Goal: Book appointment/travel/reservation

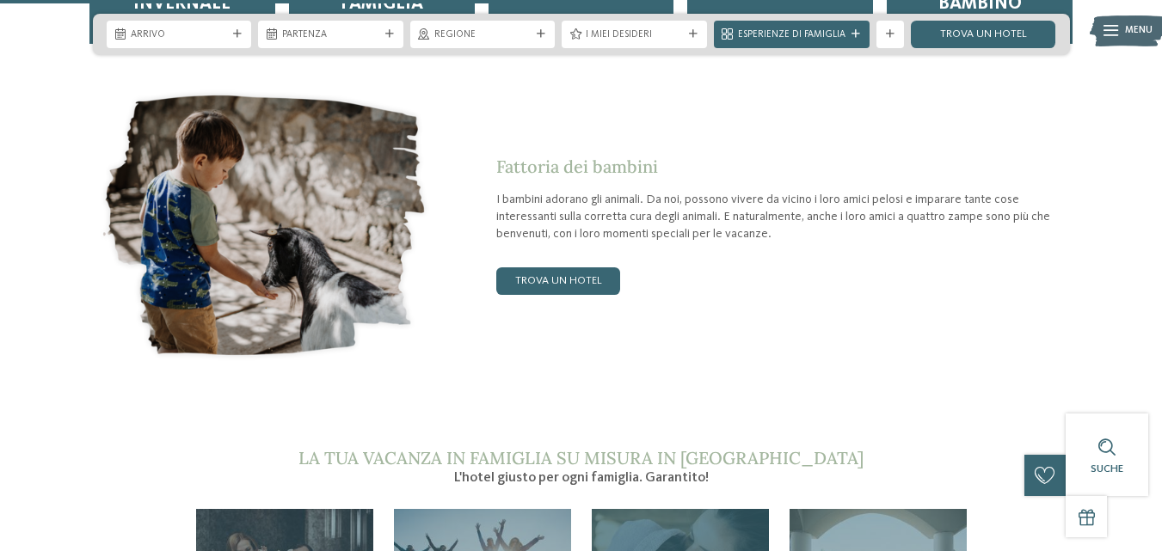
scroll to position [2751, 0]
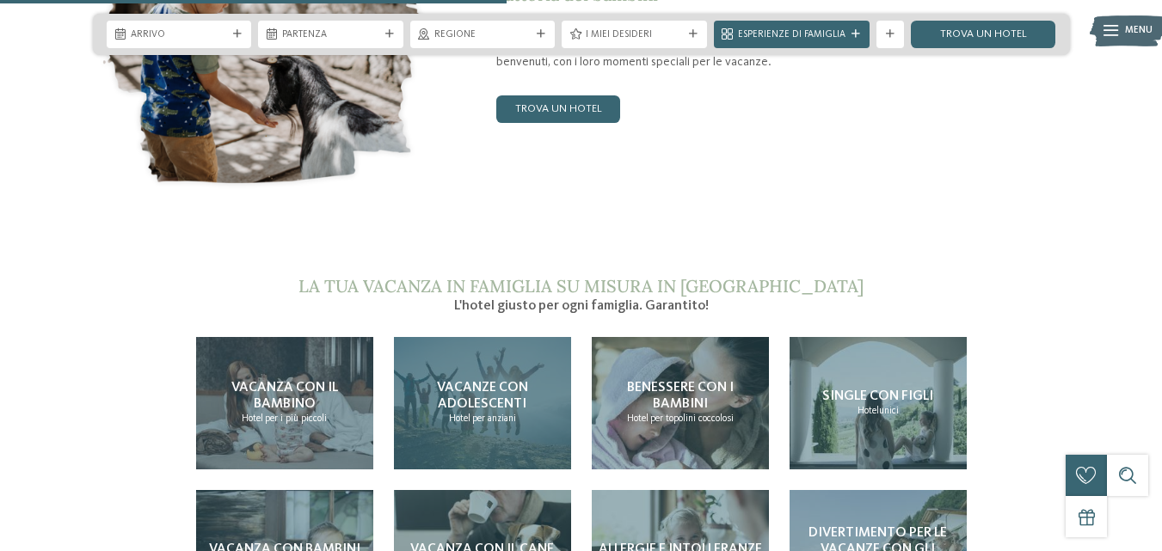
click at [507, 414] on font "per anziani" at bounding box center [494, 419] width 44 height 10
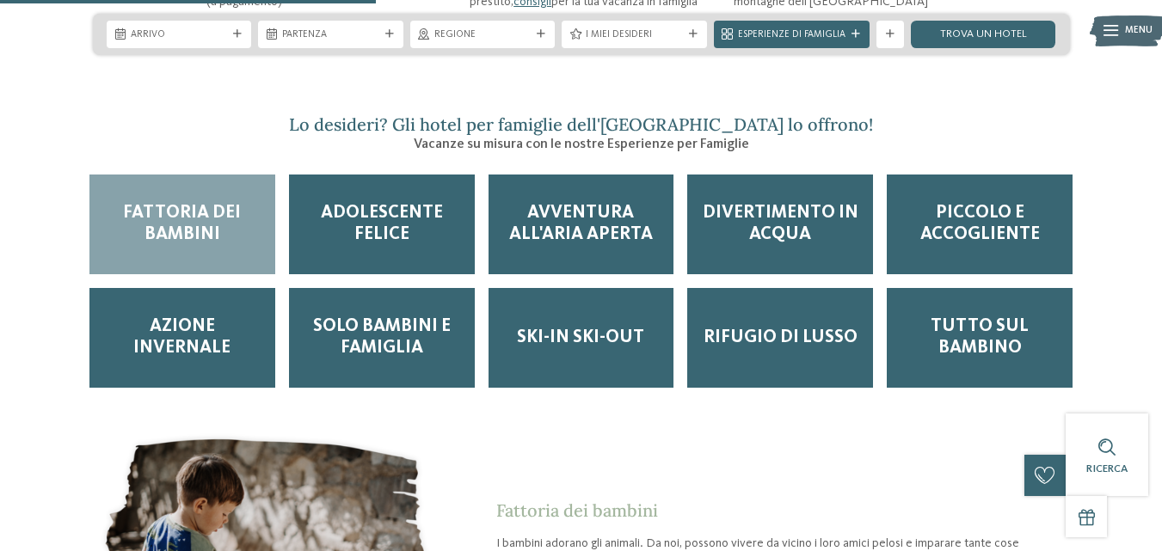
scroll to position [1806, 0]
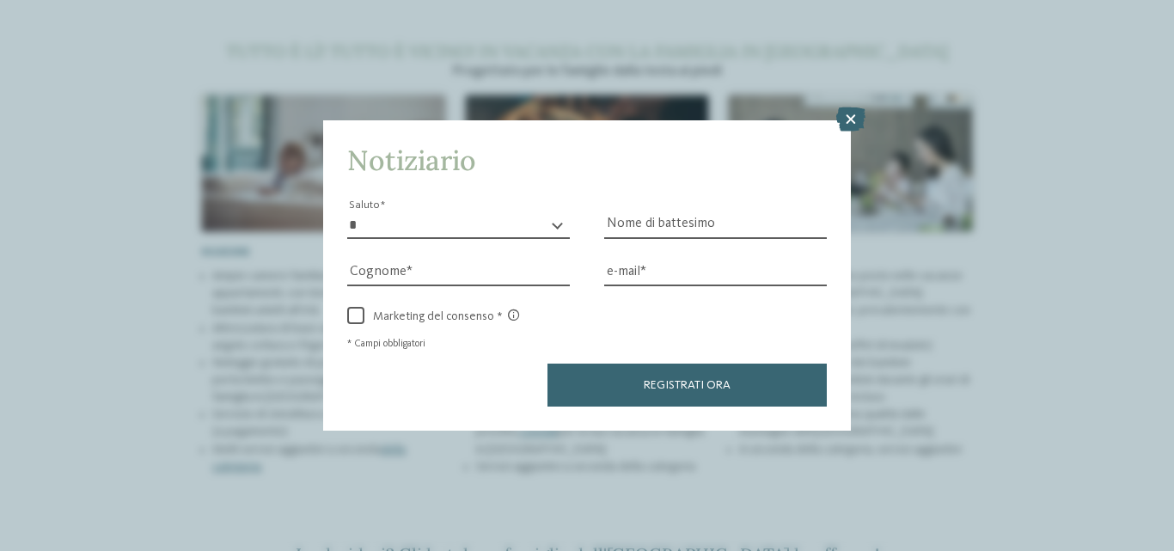
click at [535, 223] on select "* ******* ***** ******** *****" at bounding box center [458, 225] width 223 height 26
click at [347, 212] on select "* ******* ***** ******** *****" at bounding box center [458, 225] width 223 height 26
click at [466, 232] on select "* ******* ***** ******** *****" at bounding box center [458, 225] width 223 height 26
select select "*"
click at [347, 212] on select "* ******* ***** ******** *****" at bounding box center [458, 225] width 223 height 26
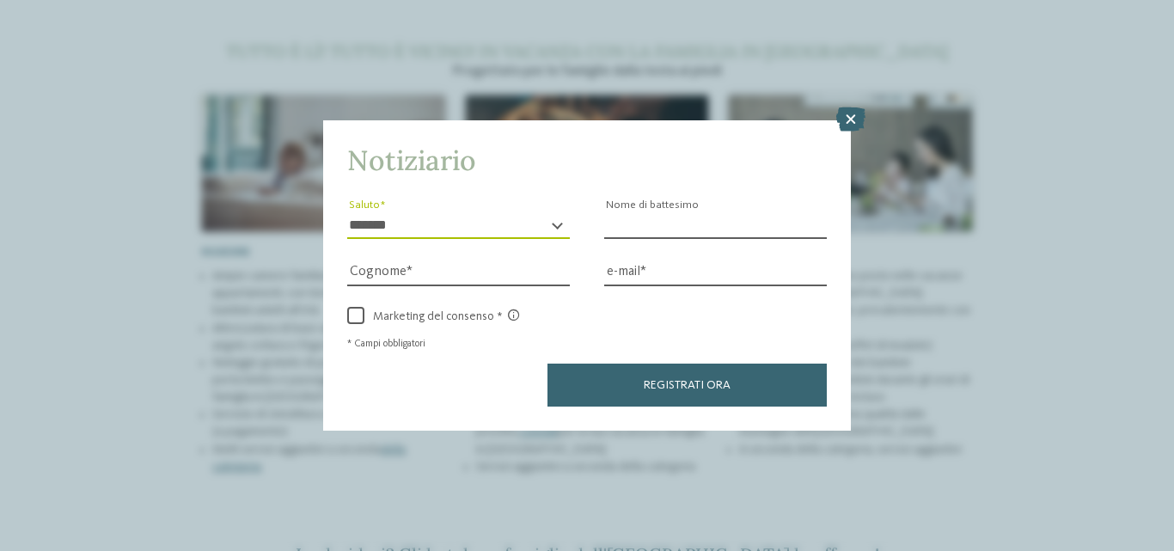
click at [647, 224] on input "Nome di battesimo" at bounding box center [715, 225] width 223 height 26
type input "*"
type input "********"
type input "*******"
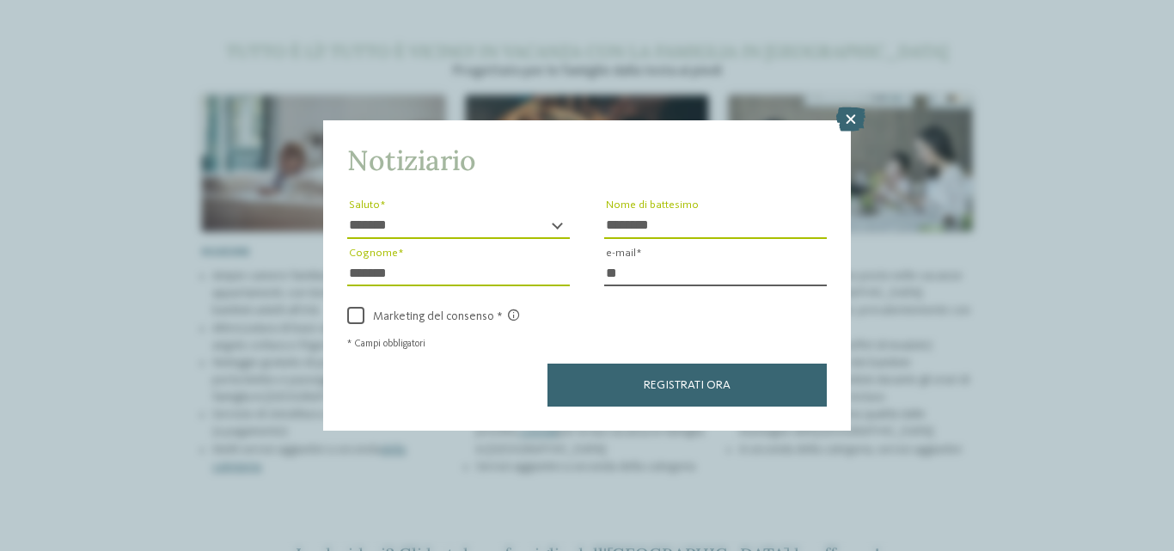
type input "*"
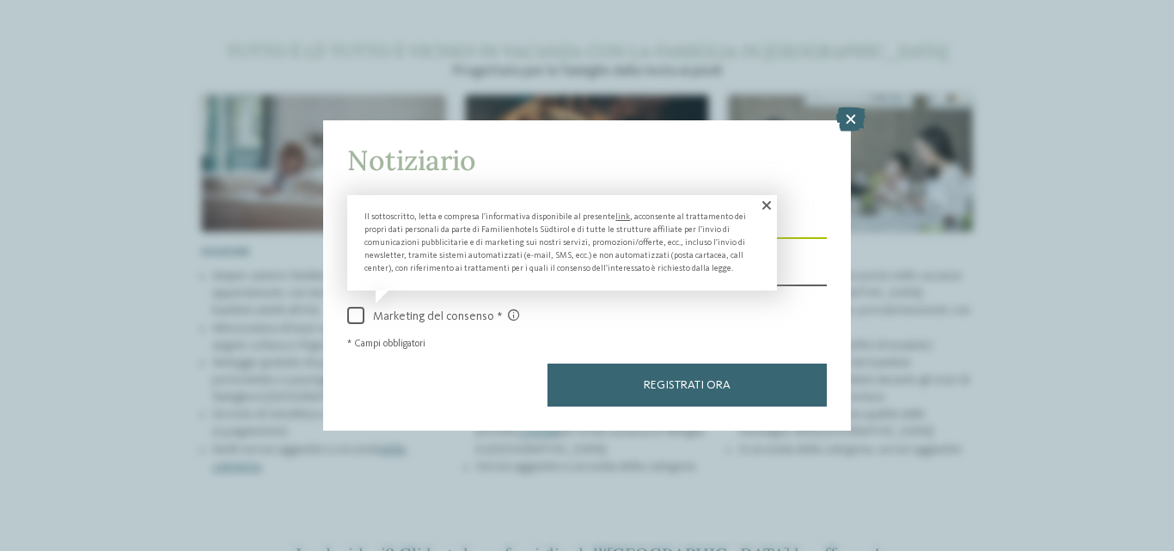
type input "**********"
click at [357, 312] on span at bounding box center [355, 315] width 17 height 17
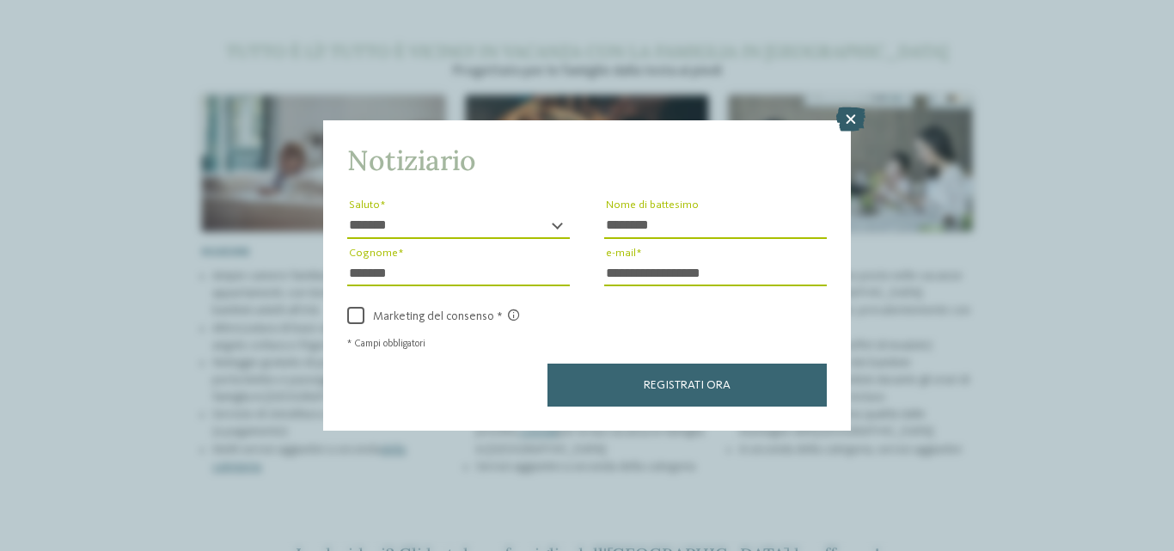
click at [846, 116] on icon at bounding box center [851, 119] width 29 height 24
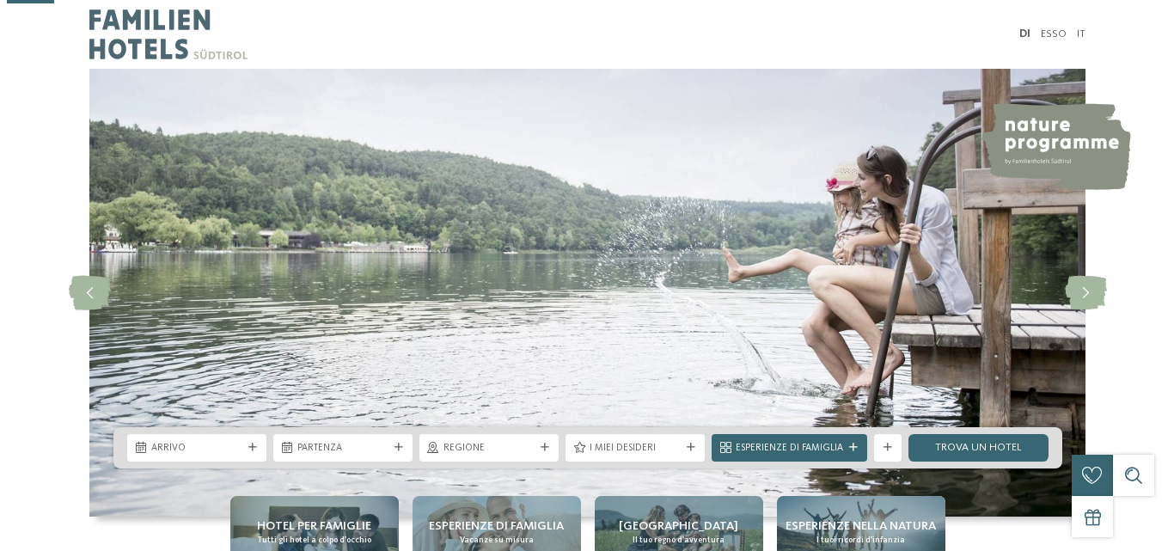
scroll to position [258, 0]
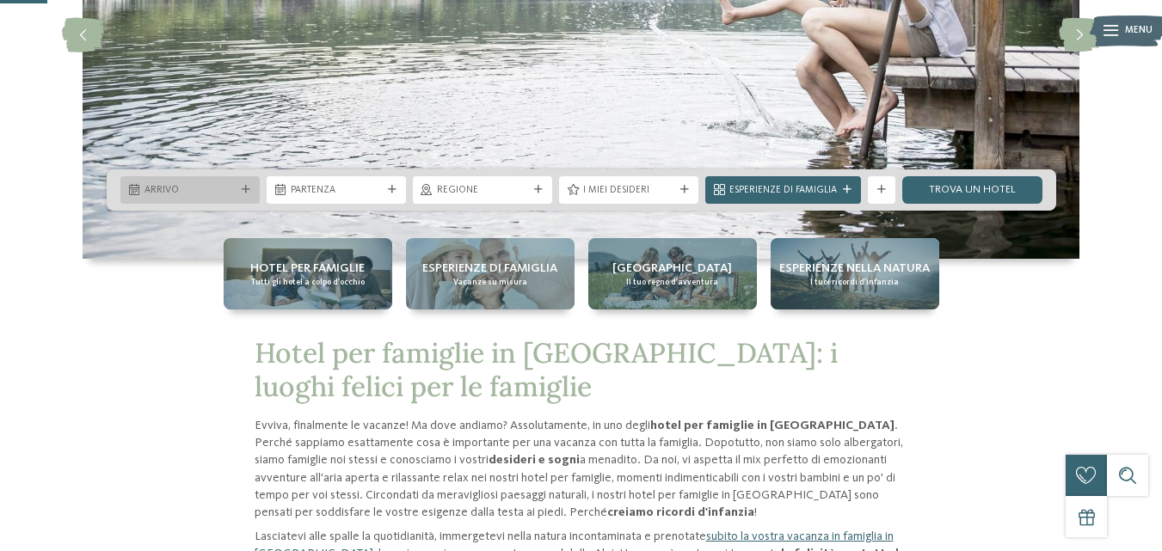
click at [241, 186] on div at bounding box center [246, 190] width 14 height 9
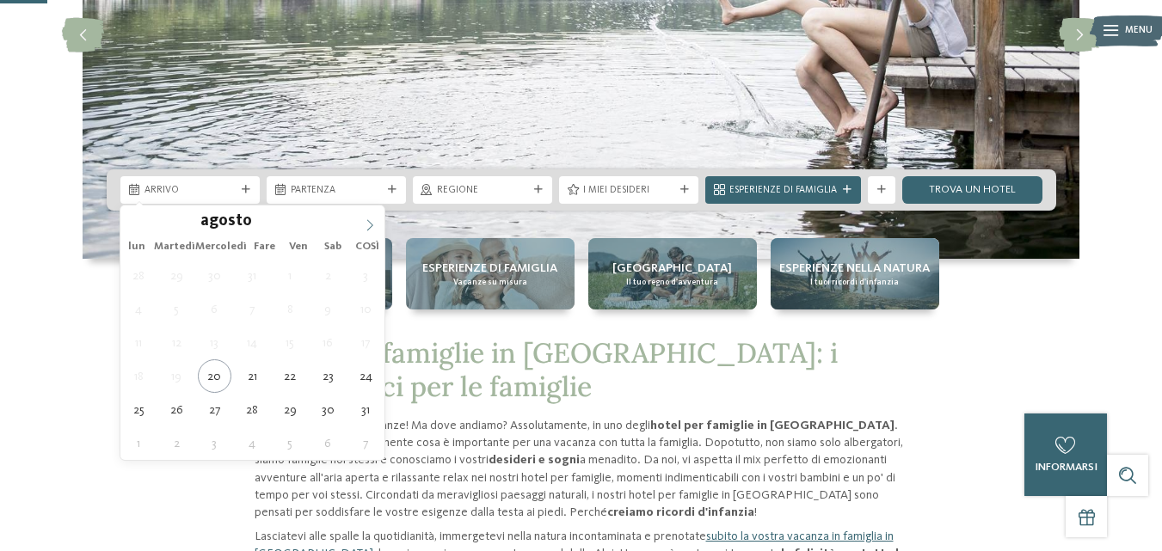
click at [369, 221] on icon at bounding box center [370, 224] width 6 height 11
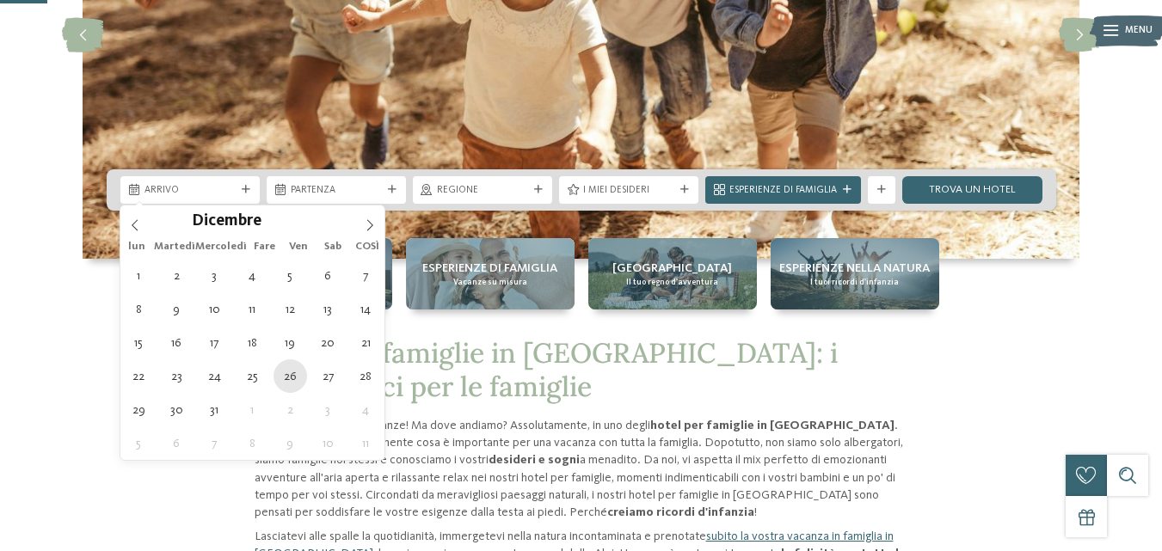
type div "[DATE]"
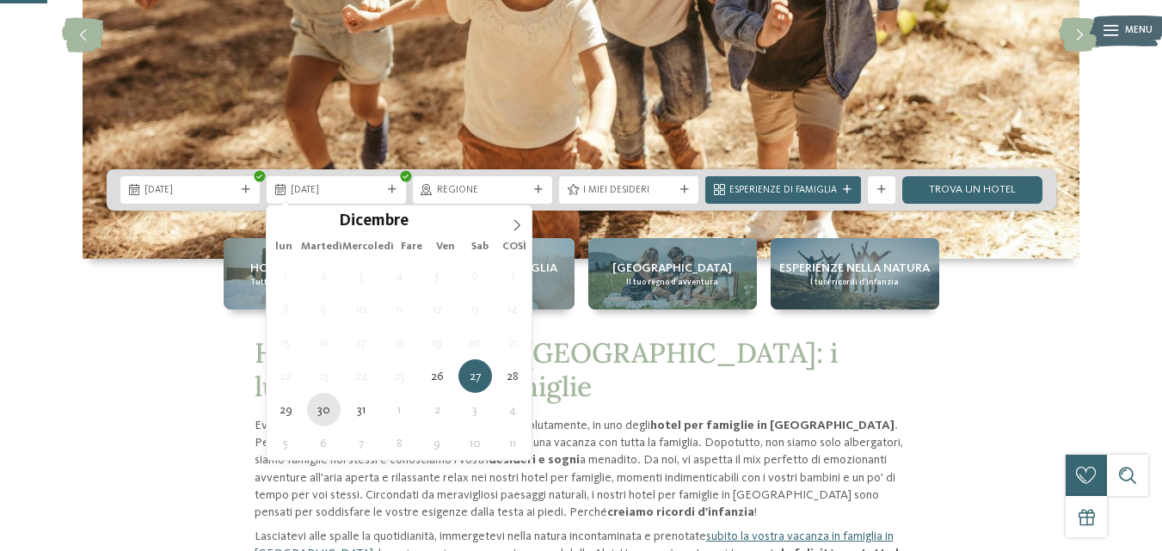
type div "[DATE]"
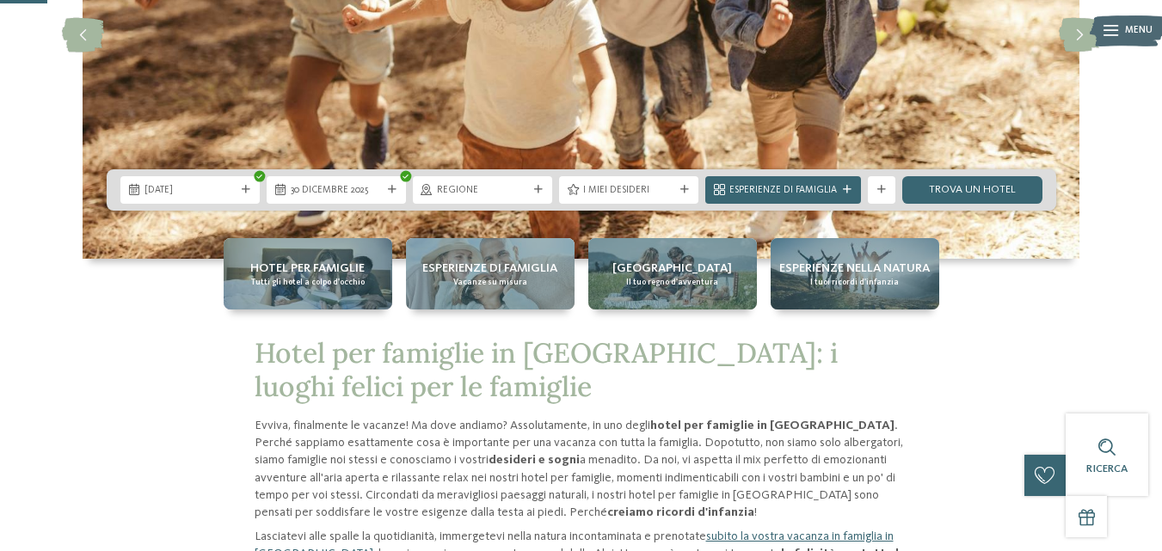
click at [507, 182] on div "regione" at bounding box center [482, 189] width 98 height 15
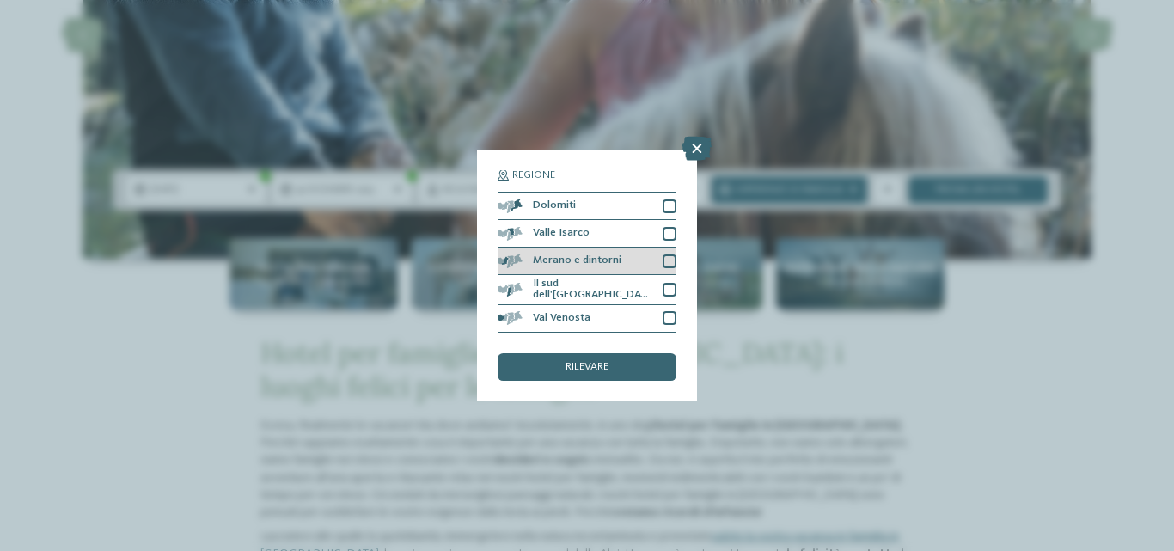
click at [668, 264] on div at bounding box center [670, 261] width 14 height 14
click at [624, 370] on div "rilevare" at bounding box center [587, 367] width 179 height 28
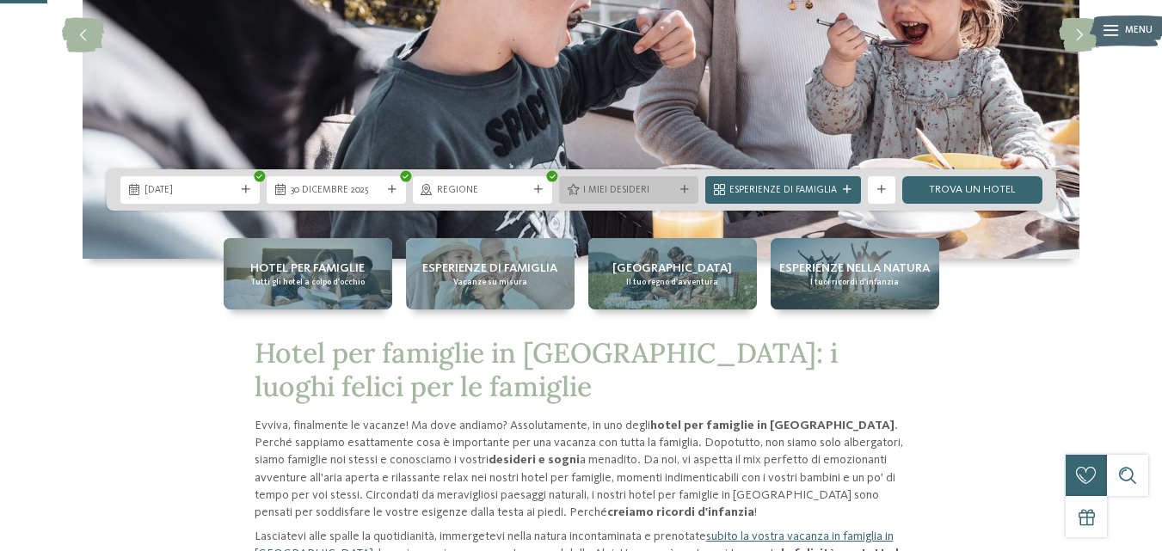
click at [663, 184] on span "I miei desideri" at bounding box center [628, 191] width 91 height 14
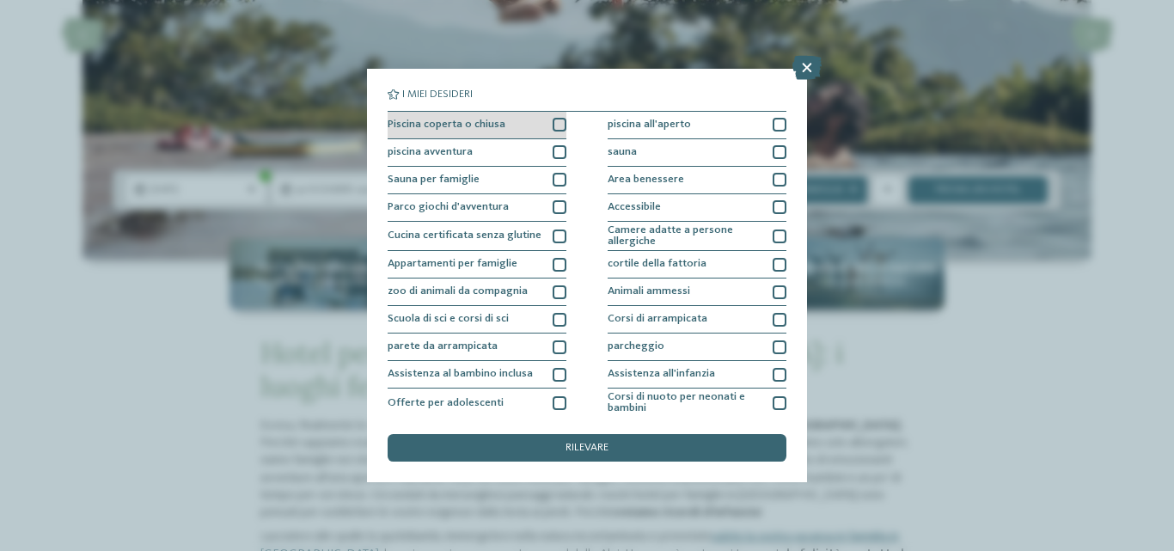
click at [560, 126] on div at bounding box center [560, 125] width 14 height 14
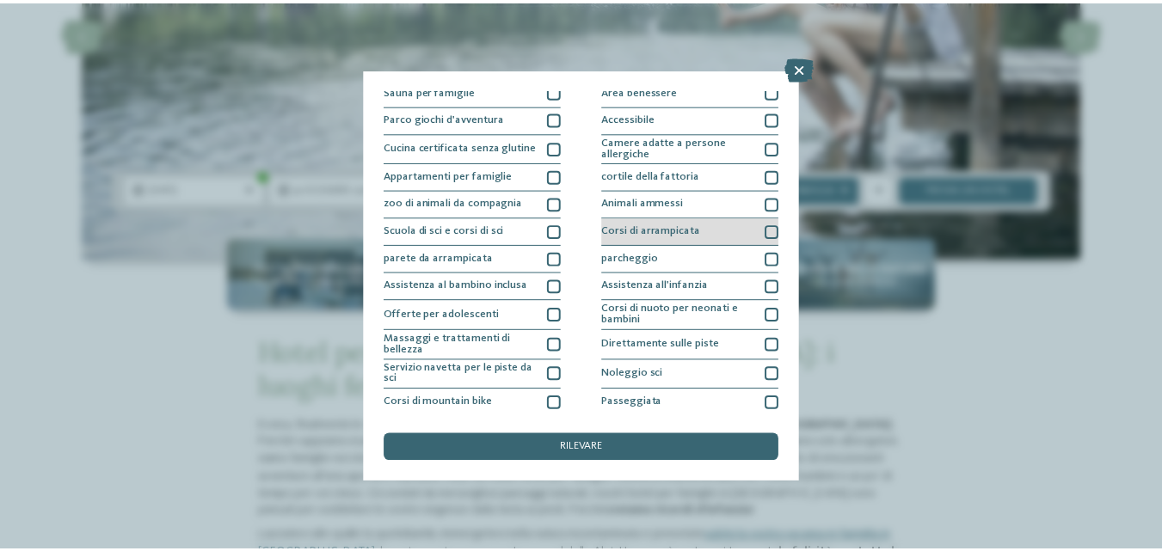
scroll to position [0, 0]
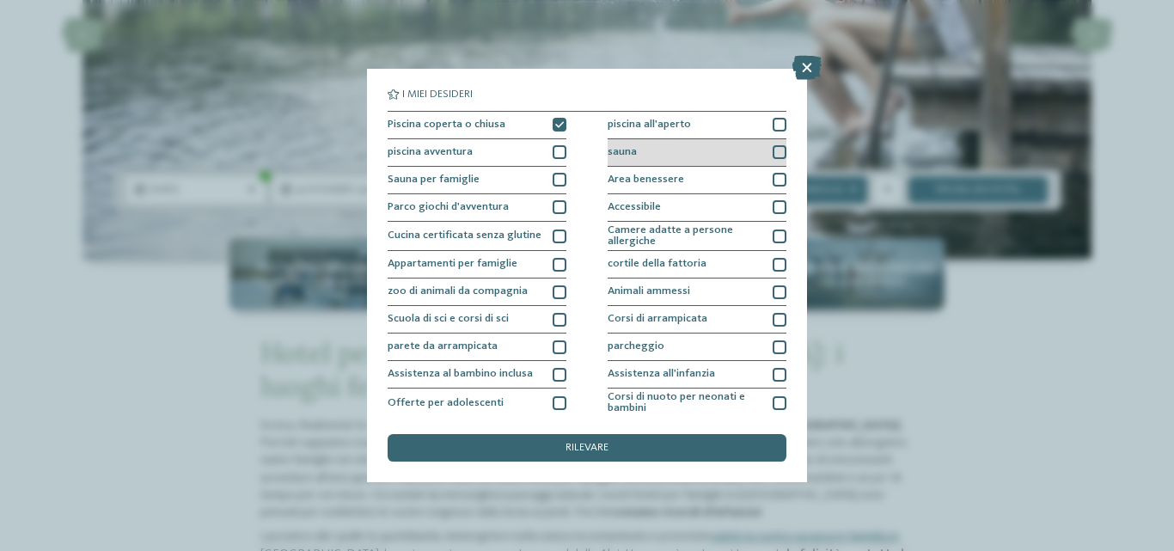
click at [776, 136] on div "piscina all'aperto" at bounding box center [697, 126] width 179 height 28
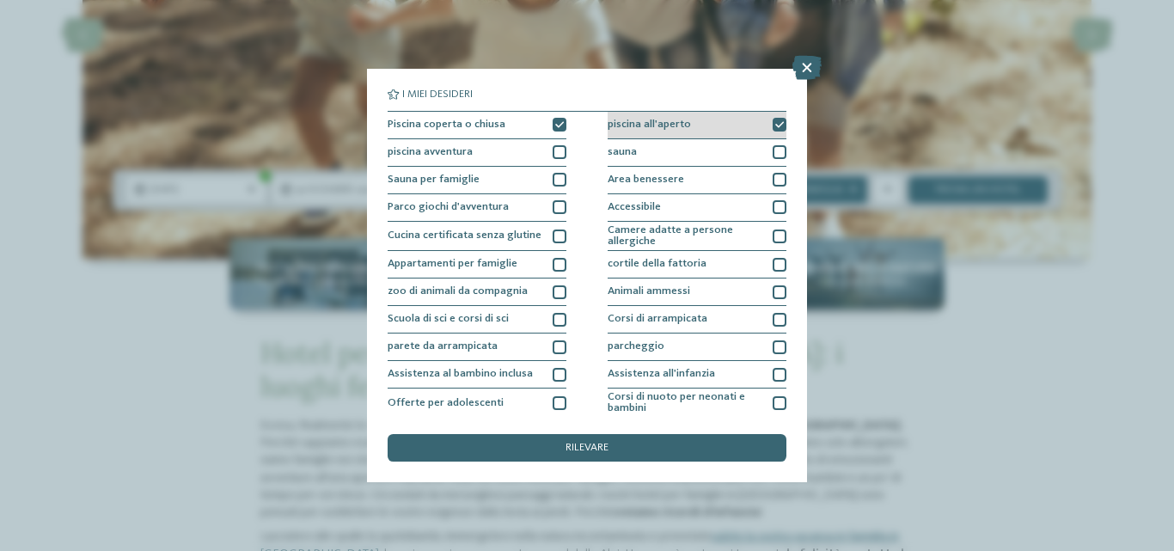
click at [776, 123] on icon at bounding box center [780, 125] width 9 height 9
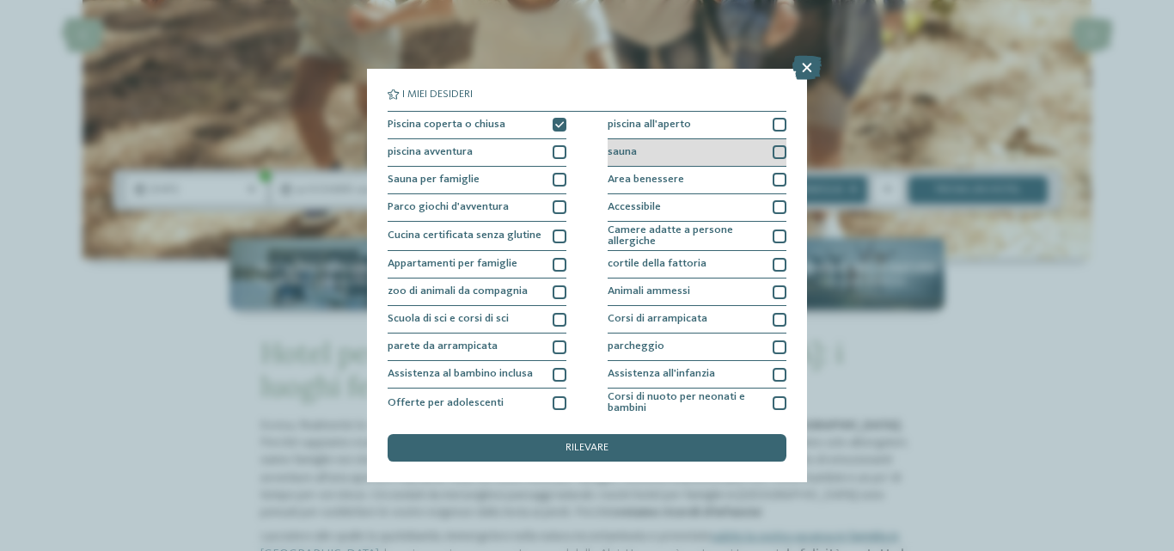
click at [777, 148] on div at bounding box center [780, 152] width 14 height 14
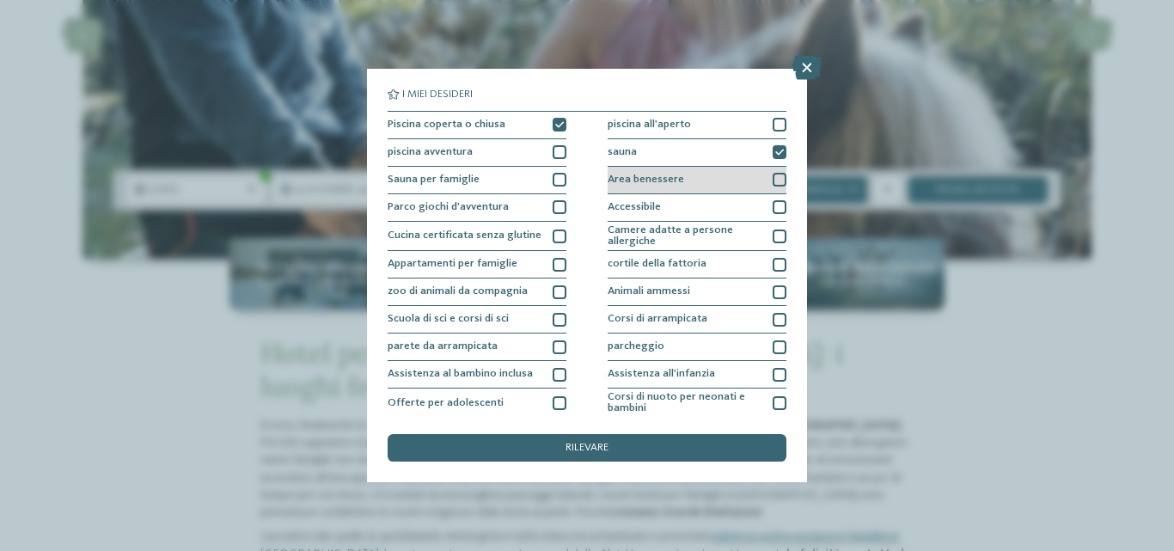
click at [773, 183] on div at bounding box center [780, 180] width 14 height 14
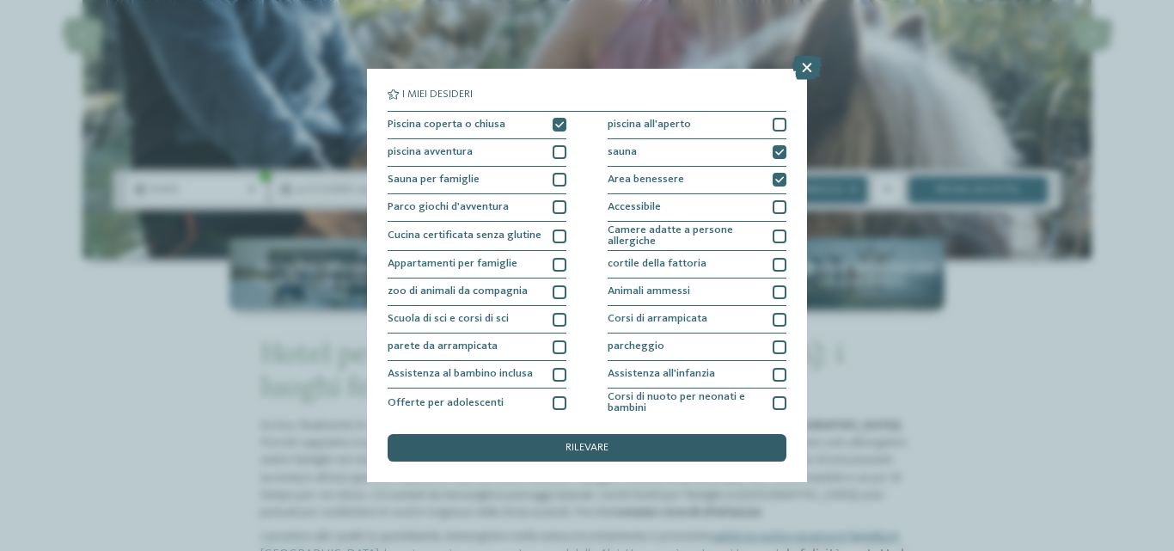
click at [622, 443] on div "rilevare" at bounding box center [587, 448] width 399 height 28
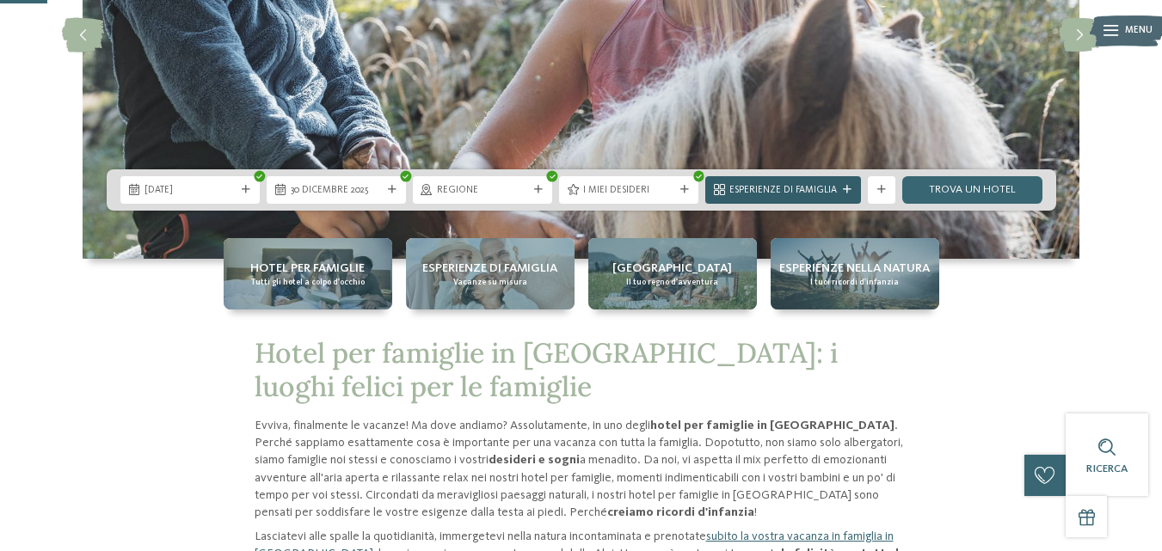
click at [846, 186] on icon at bounding box center [847, 190] width 9 height 9
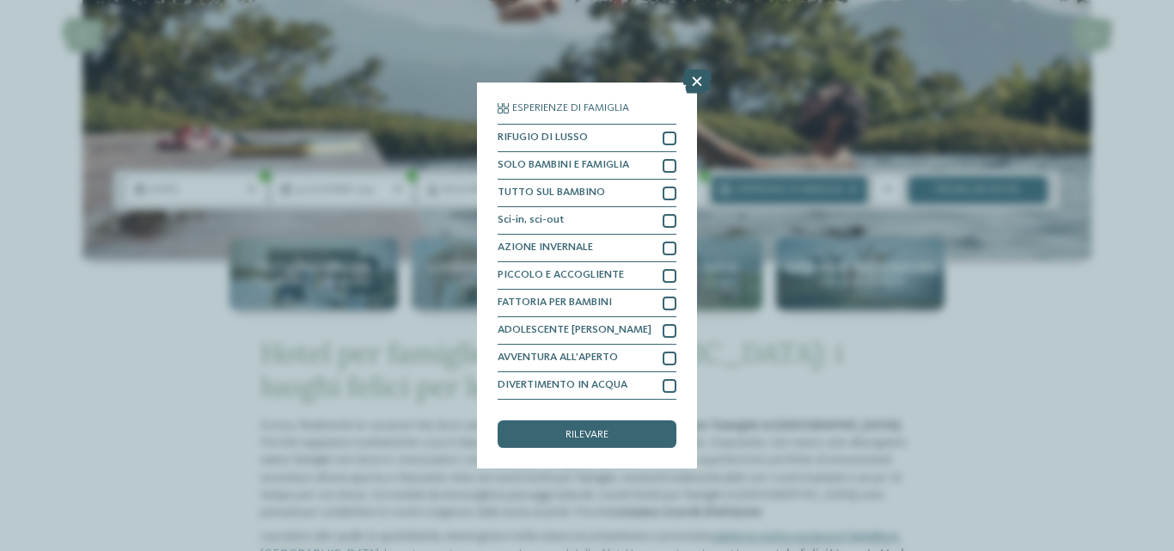
click at [702, 85] on icon at bounding box center [697, 82] width 29 height 24
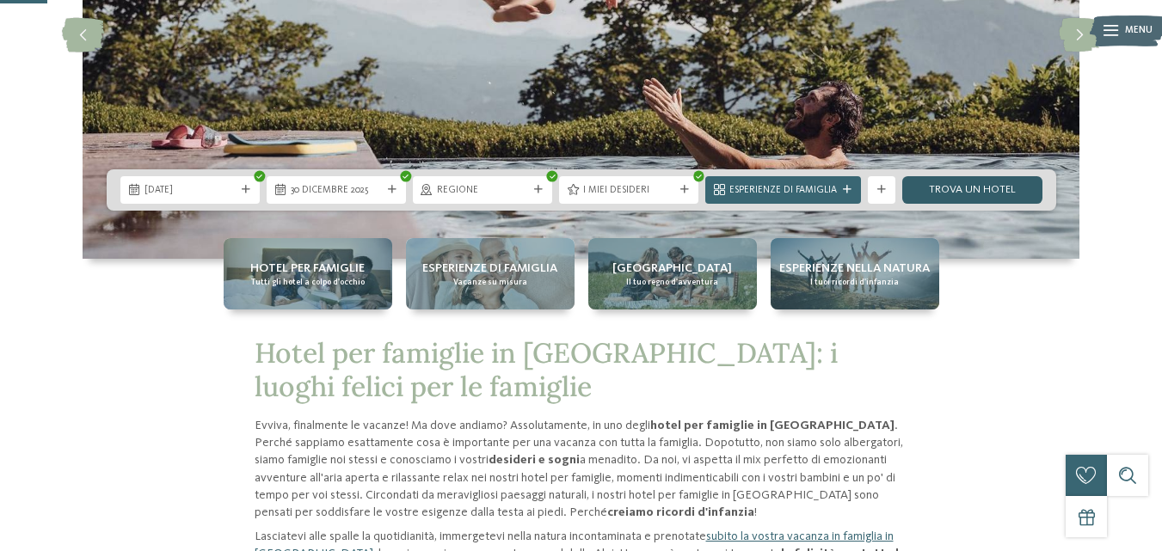
click at [1009, 187] on font "Trova un hotel" at bounding box center [972, 189] width 87 height 11
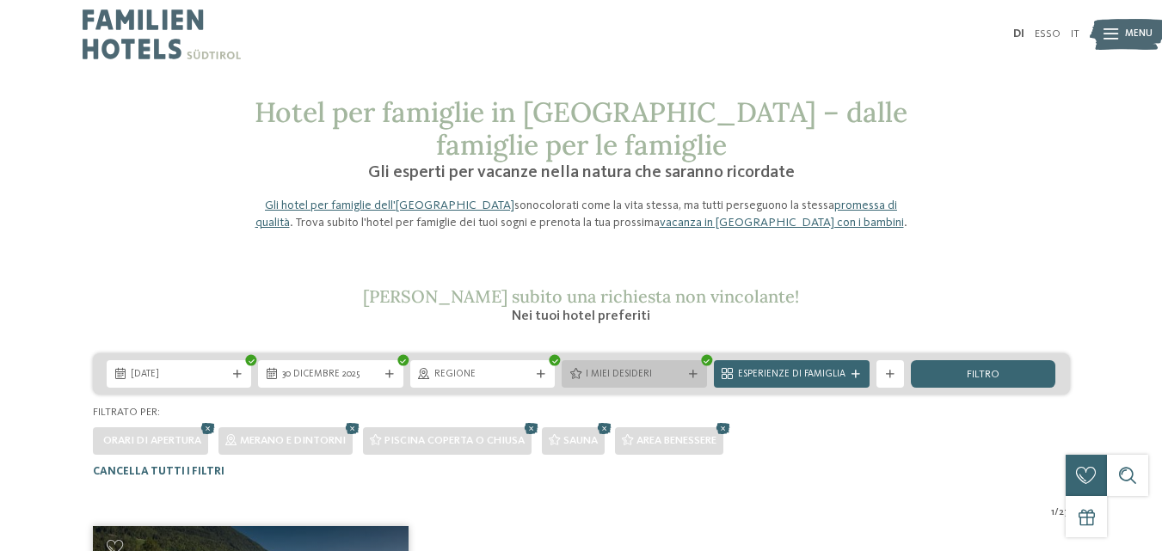
click at [672, 363] on div "I miei desideri" at bounding box center [633, 374] width 145 height 28
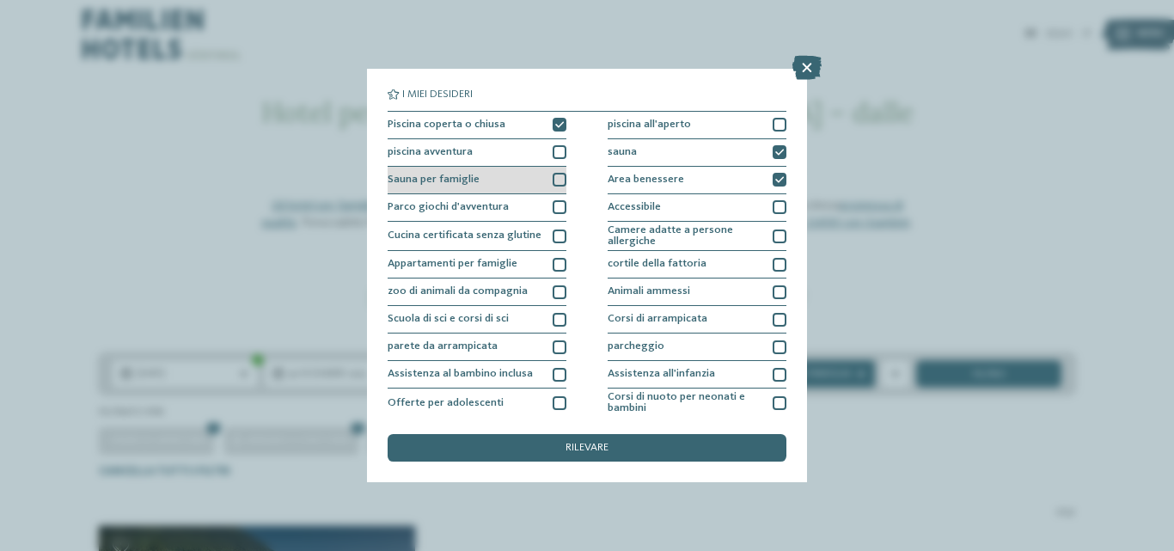
click at [553, 178] on div at bounding box center [560, 180] width 14 height 14
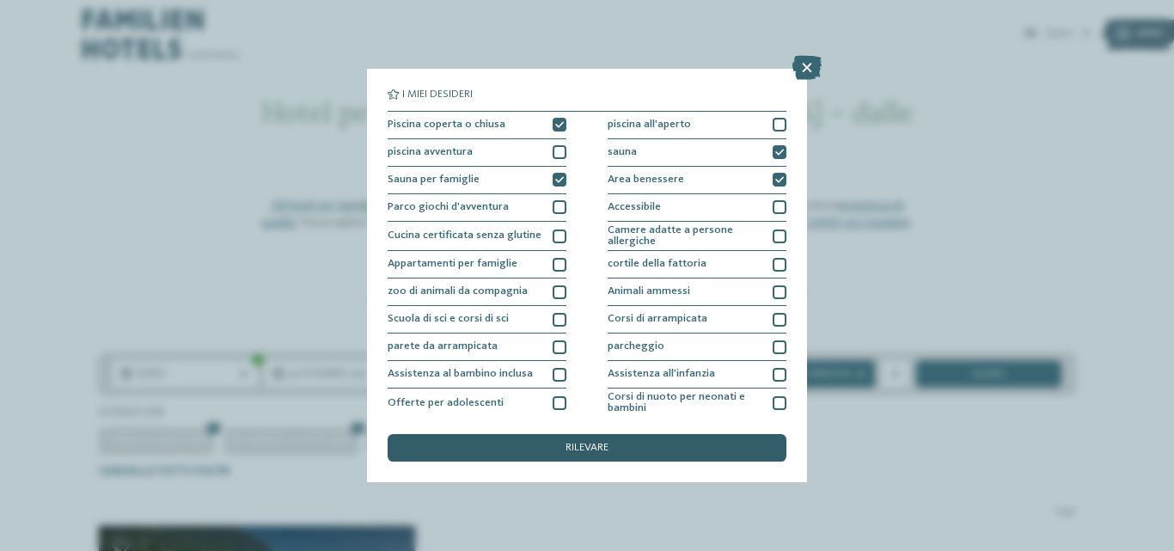
click at [578, 444] on font "rilevare" at bounding box center [587, 447] width 43 height 11
